Goal: Transaction & Acquisition: Purchase product/service

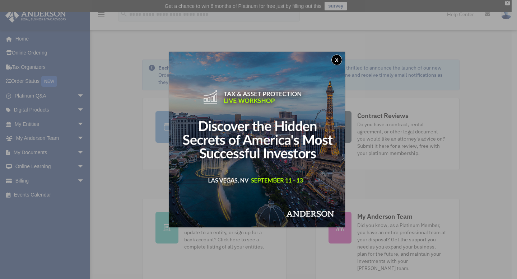
click at [338, 63] on button "x" at bounding box center [337, 60] width 11 height 11
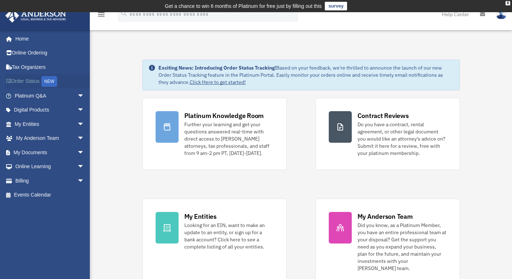
click at [31, 80] on link "Order Status NEW" at bounding box center [50, 81] width 90 height 15
click at [44, 179] on link "Billing arrow_drop_down" at bounding box center [50, 181] width 90 height 14
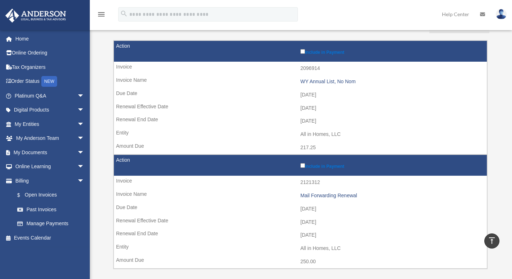
scroll to position [56, 0]
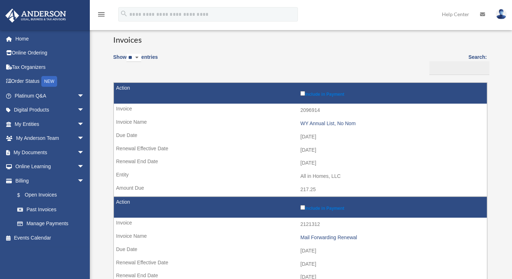
click at [330, 94] on label "Include in Payment" at bounding box center [391, 93] width 183 height 7
click at [328, 208] on label "Include in Payment" at bounding box center [391, 207] width 183 height 7
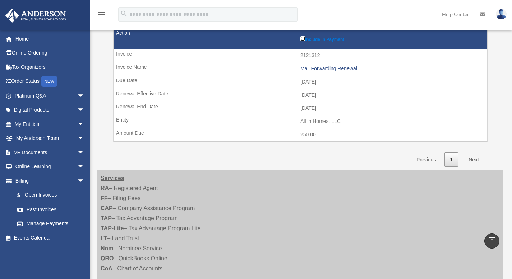
scroll to position [225, 0]
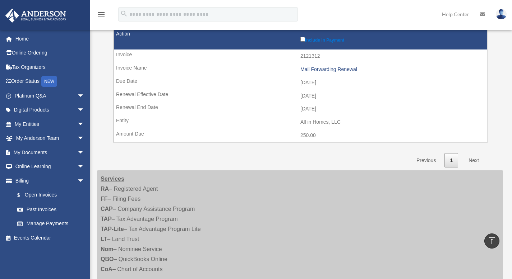
click at [475, 160] on link "Next" at bounding box center [473, 160] width 21 height 15
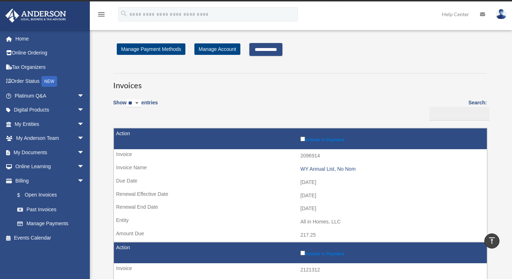
scroll to position [8, 0]
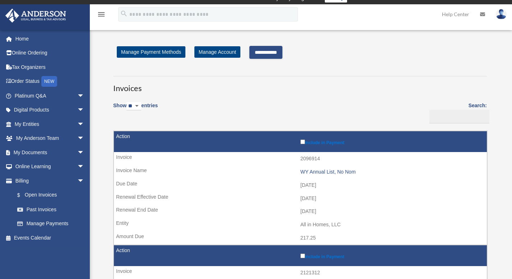
click at [261, 52] on input "**********" at bounding box center [265, 52] width 33 height 13
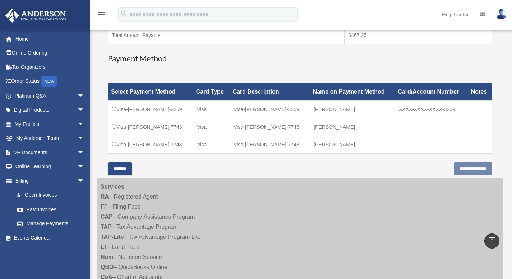
scroll to position [189, 0]
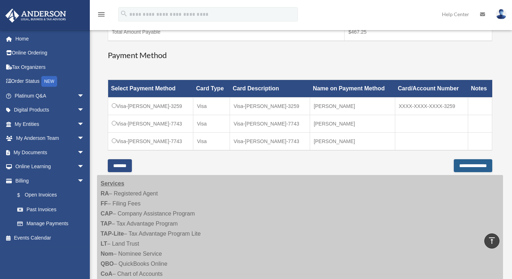
click at [454, 164] on input "**********" at bounding box center [473, 165] width 38 height 13
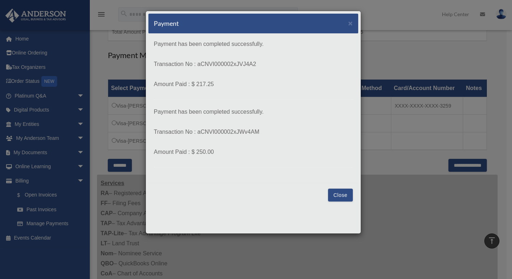
click at [341, 193] on button "Close" at bounding box center [340, 195] width 25 height 13
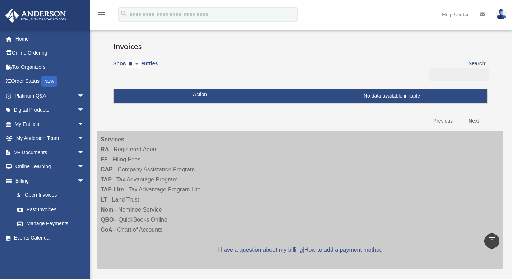
scroll to position [42, 0]
